Goal: Transaction & Acquisition: Purchase product/service

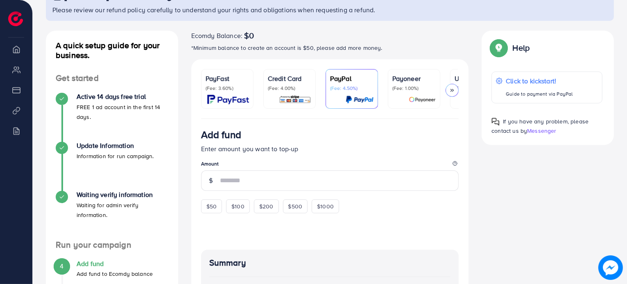
scroll to position [67, 0]
click at [208, 209] on span "$50" at bounding box center [211, 207] width 10 height 8
type input "**"
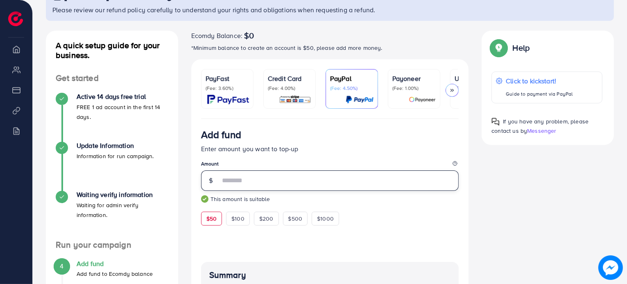
click at [247, 186] on input "**" at bounding box center [339, 181] width 239 height 20
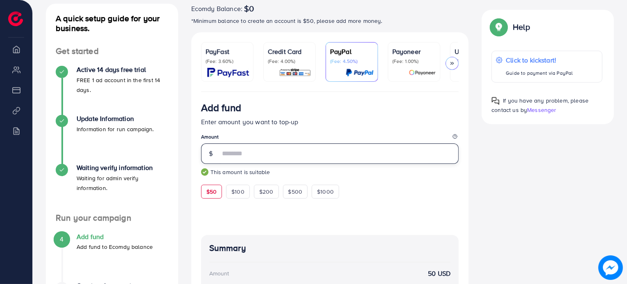
scroll to position [93, 0]
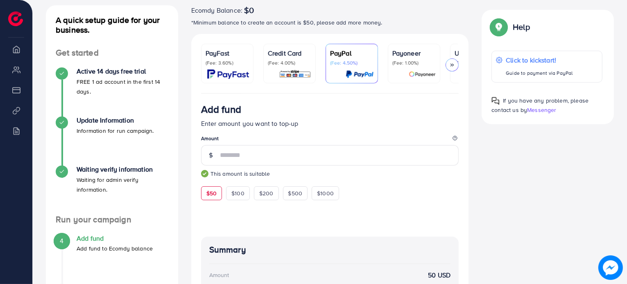
click at [227, 60] on p "(Fee: 3.60%)" at bounding box center [226, 63] width 43 height 7
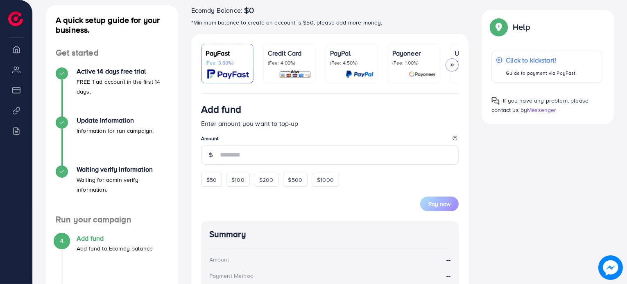
click at [455, 66] on div at bounding box center [451, 65] width 13 height 13
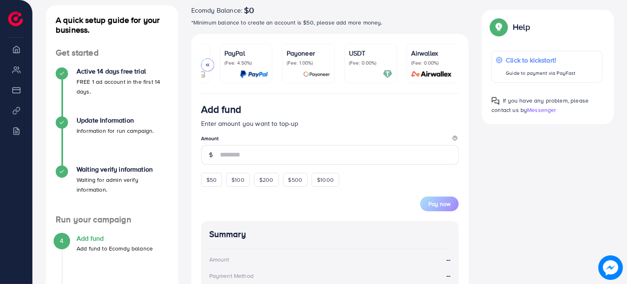
click at [205, 66] on icon at bounding box center [208, 65] width 6 height 6
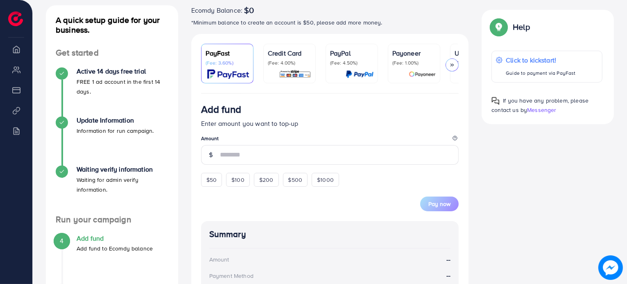
click at [231, 70] on img at bounding box center [228, 74] width 42 height 9
click at [281, 56] on p "Credit Card" at bounding box center [289, 53] width 43 height 10
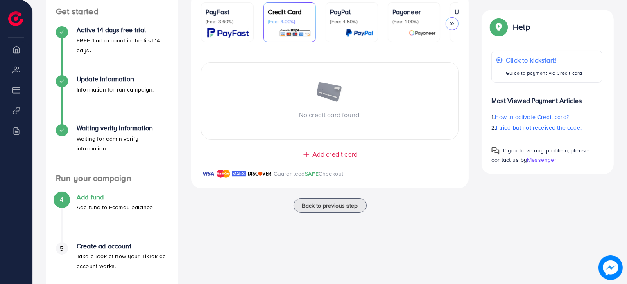
scroll to position [134, 0]
click at [308, 157] on icon at bounding box center [306, 154] width 8 height 8
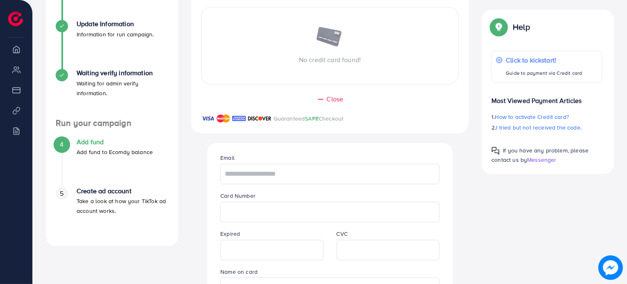
scroll to position [241, 0]
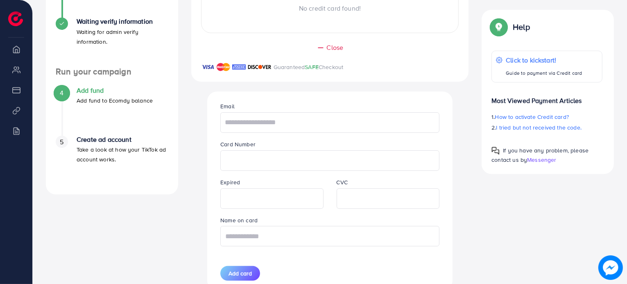
type input "**********"
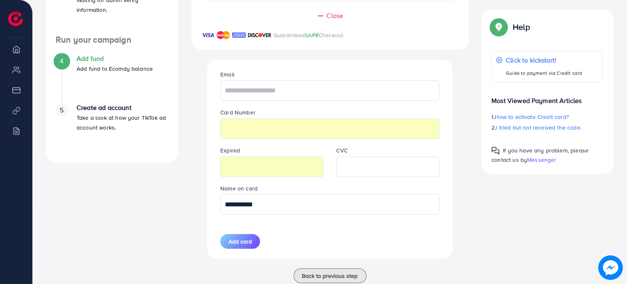
scroll to position [273, 0]
click at [317, 90] on input "text" at bounding box center [329, 90] width 219 height 20
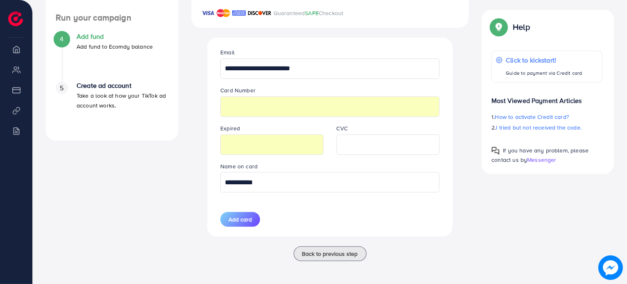
type input "**********"
click at [309, 192] on input "**********" at bounding box center [329, 182] width 219 height 20
click at [375, 196] on div "**********" at bounding box center [330, 137] width 232 height 199
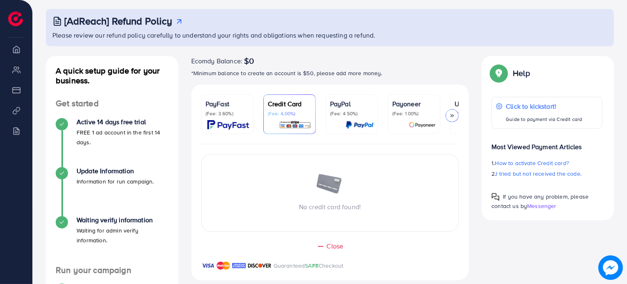
scroll to position [0, 0]
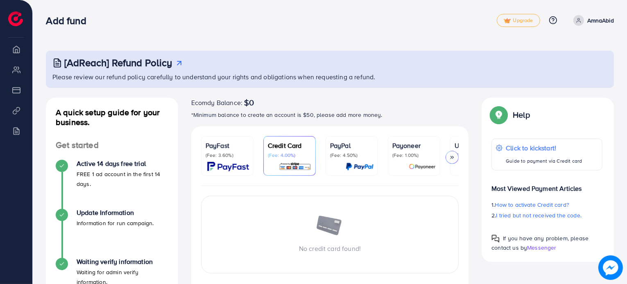
click at [229, 159] on div "PayFast (Fee: 3.60%)" at bounding box center [226, 156] width 43 height 31
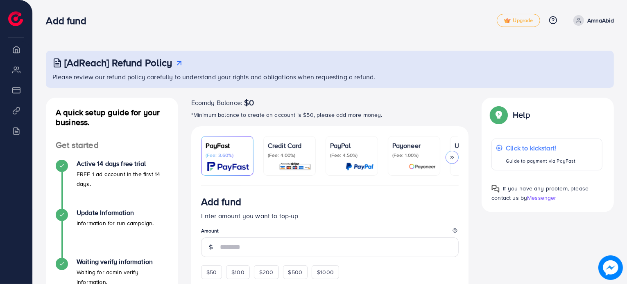
click at [286, 154] on p "(Fee: 4.00%)" at bounding box center [289, 155] width 43 height 7
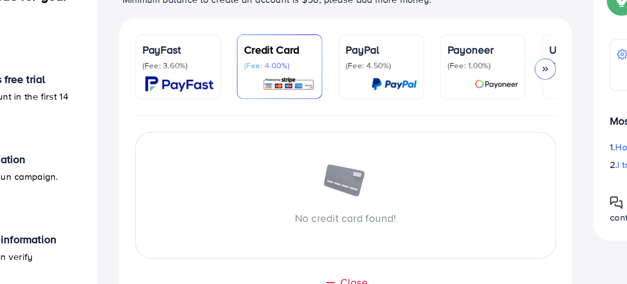
scroll to position [88, 0]
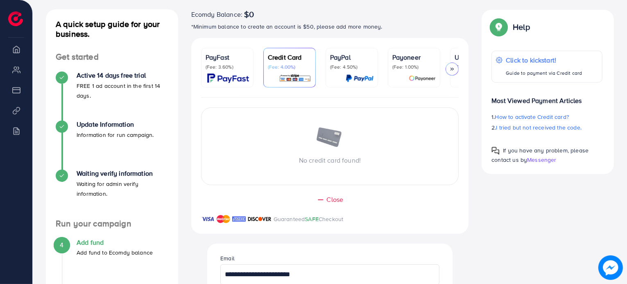
click at [239, 71] on div "PayFast (Fee: 3.60%)" at bounding box center [226, 67] width 43 height 31
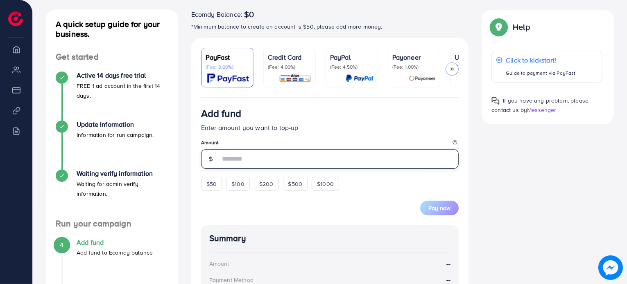
click at [258, 162] on input "number" at bounding box center [339, 159] width 239 height 20
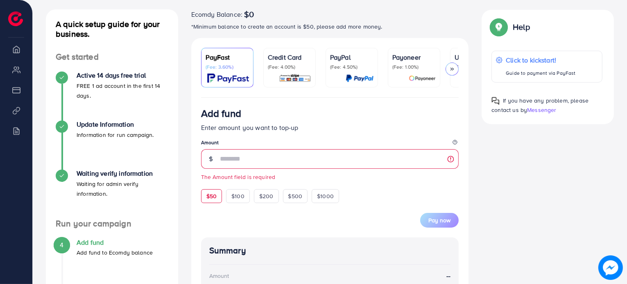
click at [219, 188] on div "$50 $100 $200 $500 $1000" at bounding box center [285, 194] width 168 height 18
click at [217, 195] on div "$50" at bounding box center [211, 197] width 21 height 14
type input "**"
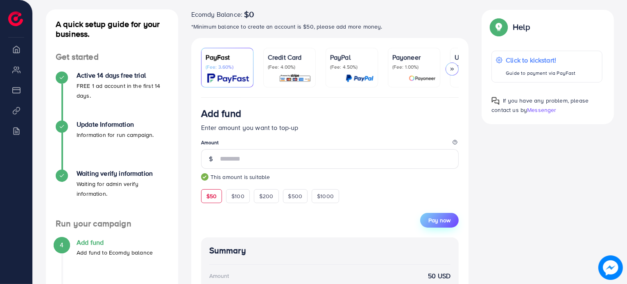
click at [444, 218] on span "Pay now" at bounding box center [439, 221] width 22 height 8
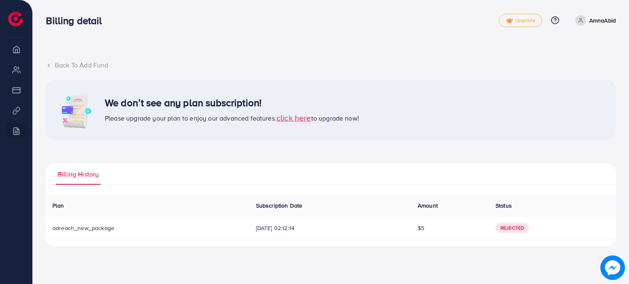
click at [308, 119] on span "click here" at bounding box center [293, 117] width 35 height 11
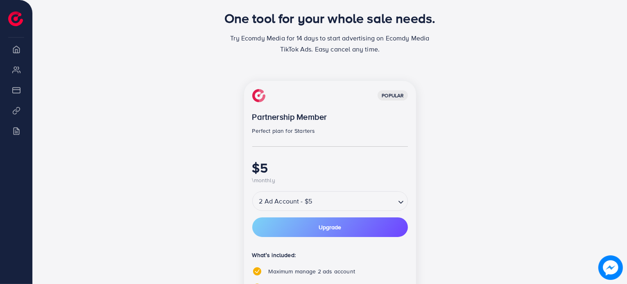
scroll to position [69, 0]
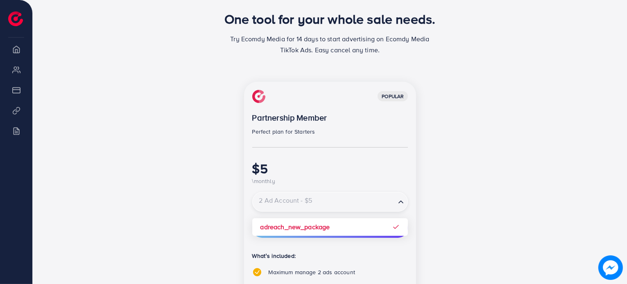
click at [326, 203] on input "Search for option" at bounding box center [323, 202] width 141 height 14
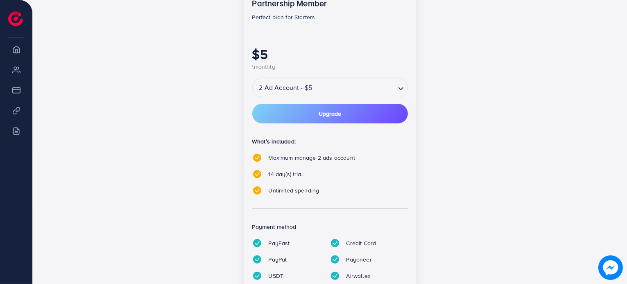
scroll to position [184, 0]
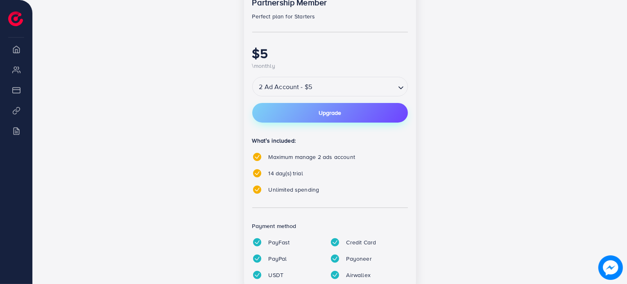
click at [351, 111] on button "Upgrade" at bounding box center [330, 113] width 156 height 20
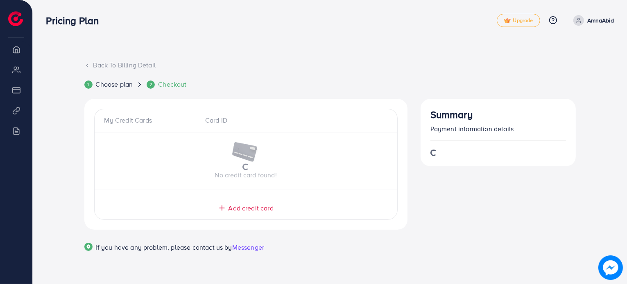
scroll to position [5, 0]
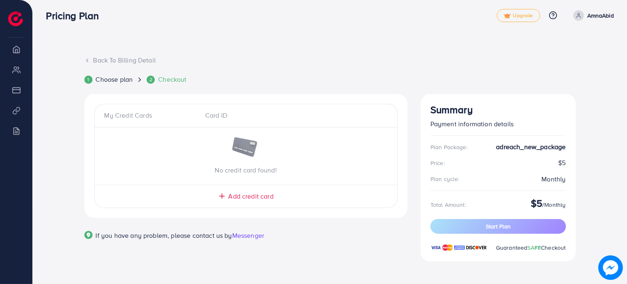
click at [169, 114] on div "My Credit Cards" at bounding box center [151, 115] width 94 height 9
click at [142, 117] on div "My Credit Cards" at bounding box center [151, 115] width 94 height 9
click at [225, 114] on div "Card ID" at bounding box center [246, 115] width 94 height 9
click at [96, 59] on div "Back To Billing Detail" at bounding box center [329, 60] width 491 height 9
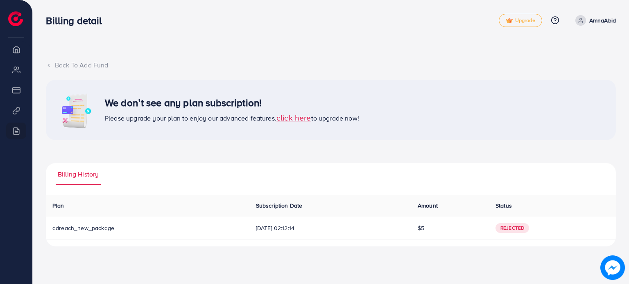
click at [75, 229] on span "adreach_new_package" at bounding box center [83, 228] width 62 height 8
click at [296, 115] on span "click here" at bounding box center [293, 117] width 35 height 11
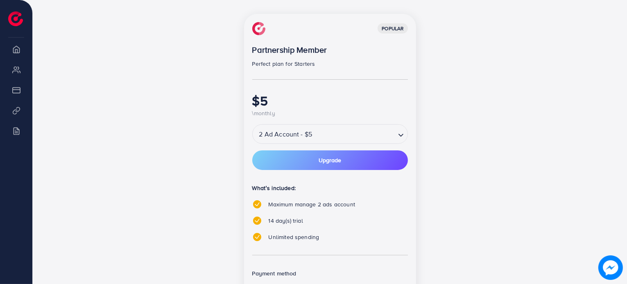
scroll to position [218, 0]
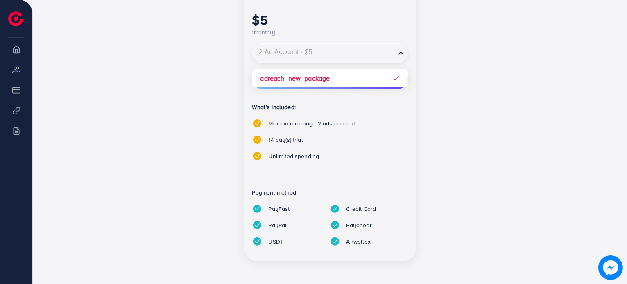
click at [332, 51] on input "Search for option" at bounding box center [323, 53] width 141 height 14
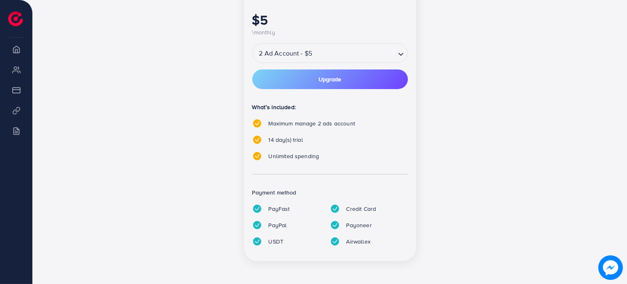
click at [330, 82] on span "Upgrade" at bounding box center [329, 80] width 23 height 6
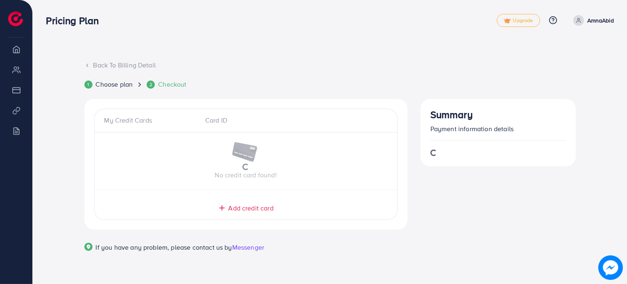
scroll to position [5, 0]
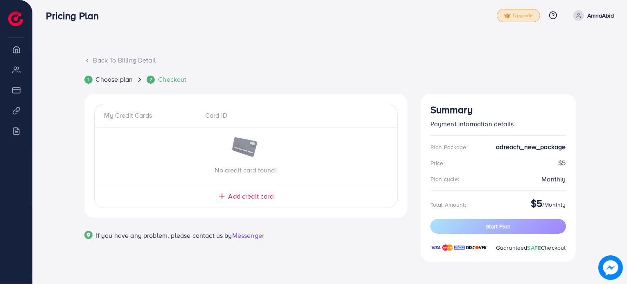
click at [532, 16] on span "Upgrade" at bounding box center [517, 16] width 29 height 6
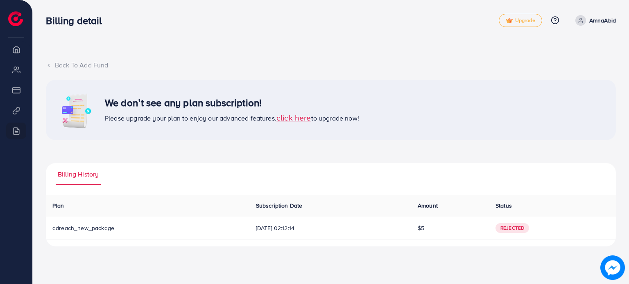
click at [21, 51] on li "Overview" at bounding box center [16, 49] width 32 height 16
click at [18, 122] on ul "Overview My ad accounts Payment Product Links Billing" at bounding box center [16, 96] width 32 height 111
click at [51, 64] on icon at bounding box center [49, 66] width 6 height 6
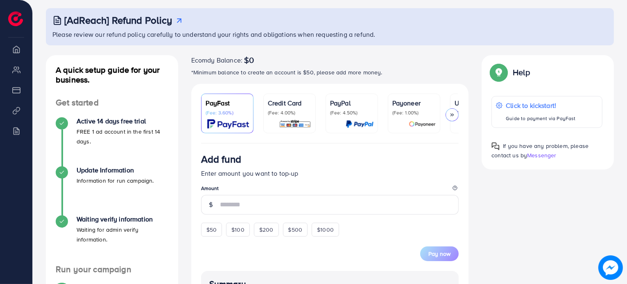
scroll to position [57, 0]
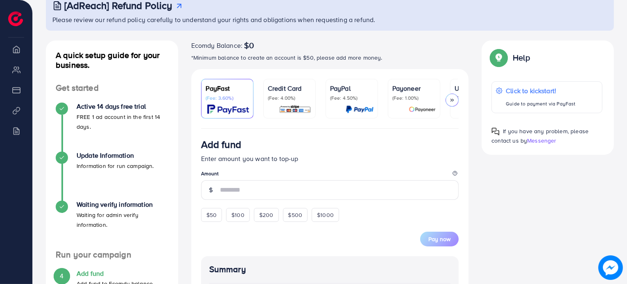
click at [309, 109] on img at bounding box center [295, 109] width 32 height 9
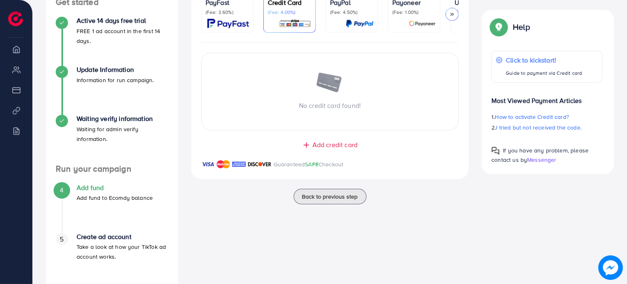
scroll to position [146, 0]
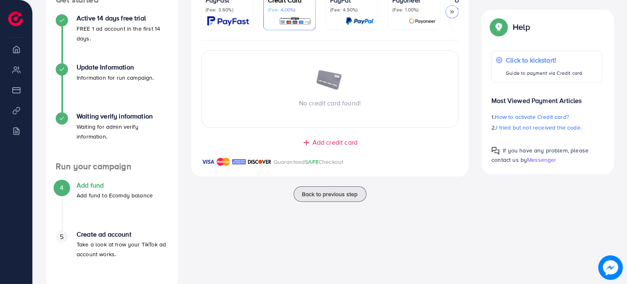
click at [319, 144] on span "Add credit card" at bounding box center [334, 142] width 45 height 9
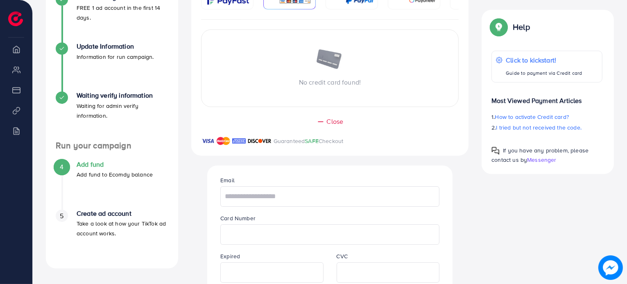
scroll to position [167, 0]
click at [277, 195] on input "text" at bounding box center [329, 196] width 219 height 20
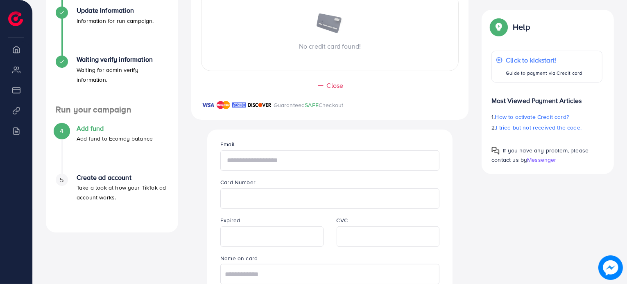
scroll to position [203, 0]
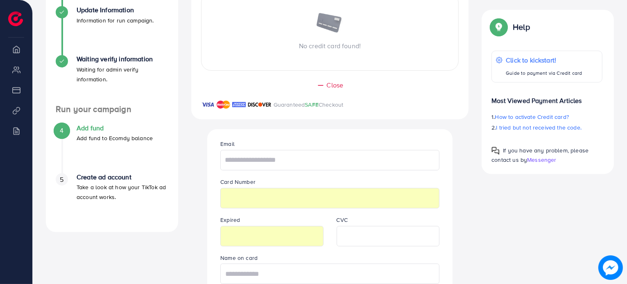
type input "**********"
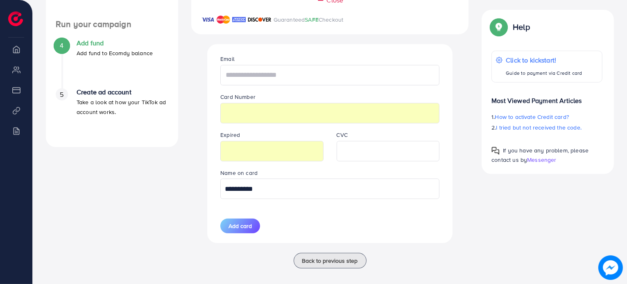
scroll to position [293, 0]
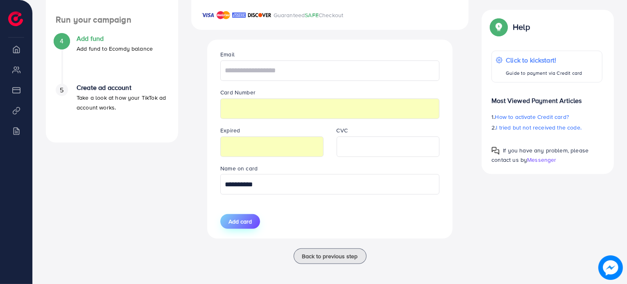
click at [246, 223] on span "Add card" at bounding box center [239, 222] width 23 height 8
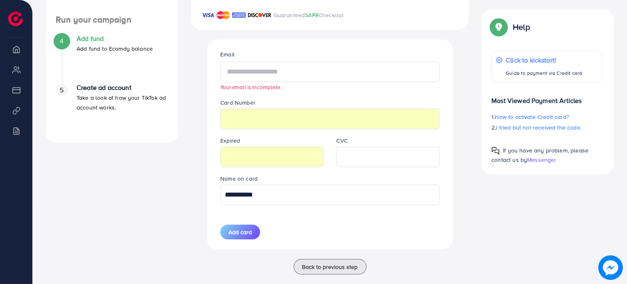
click at [286, 73] on input "text" at bounding box center [329, 72] width 219 height 20
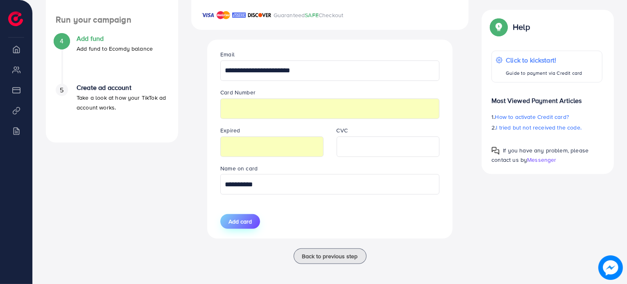
type input "**********"
click at [244, 226] on span "Add card" at bounding box center [239, 222] width 23 height 8
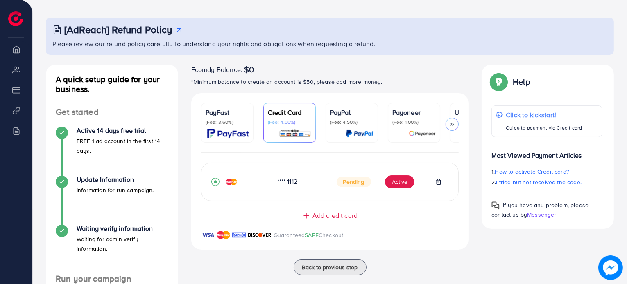
scroll to position [34, 0]
click at [402, 183] on button "Active" at bounding box center [399, 181] width 29 height 13
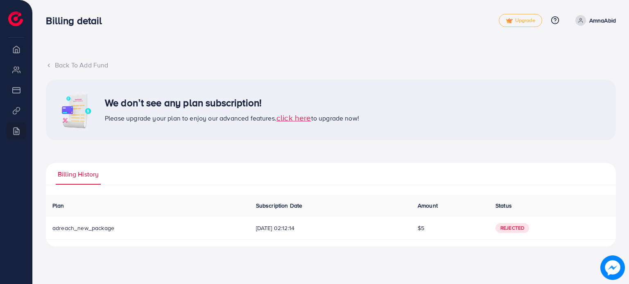
click at [47, 63] on icon at bounding box center [49, 66] width 6 height 6
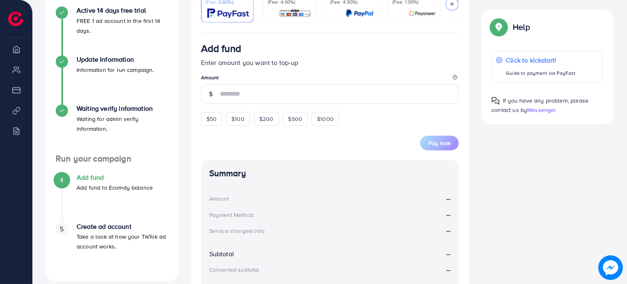
scroll to position [152, 0]
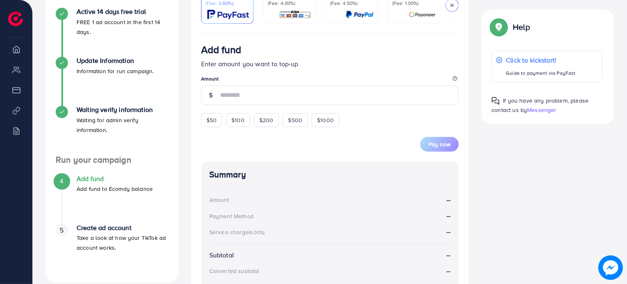
click at [289, 17] on img at bounding box center [295, 14] width 32 height 9
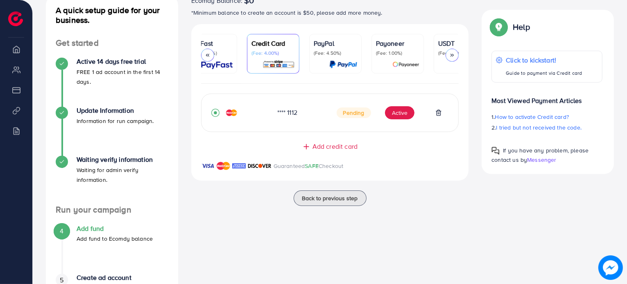
scroll to position [0, 16]
click at [556, 59] on p "Click to kickstart!" at bounding box center [543, 60] width 77 height 10
click at [328, 148] on span "Add credit card" at bounding box center [334, 146] width 45 height 9
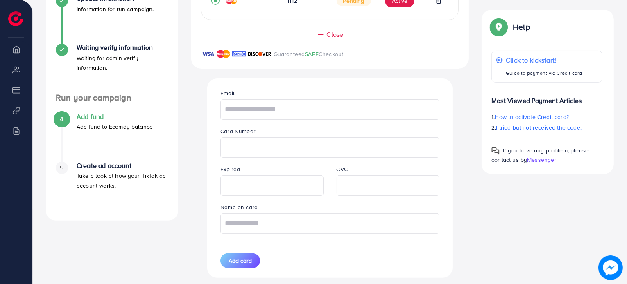
scroll to position [214, 0]
click at [92, 123] on p "Add fund to Ecomdy balance" at bounding box center [115, 128] width 76 height 10
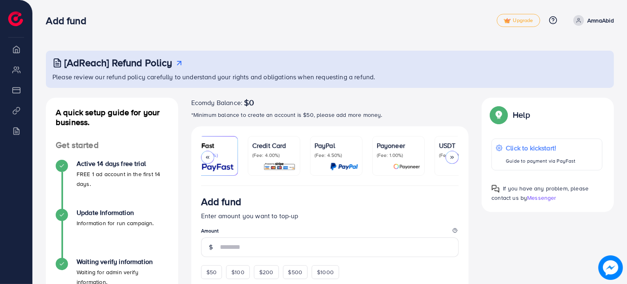
scroll to position [108, 0]
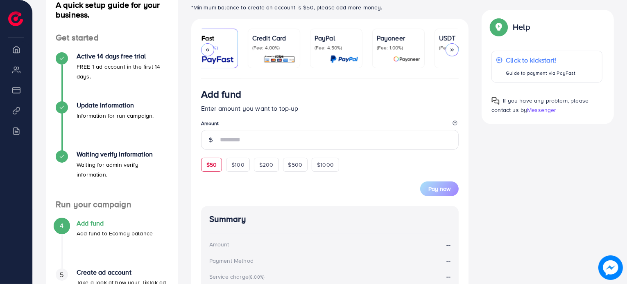
click at [216, 166] on span "$50" at bounding box center [211, 165] width 10 height 8
type input "**"
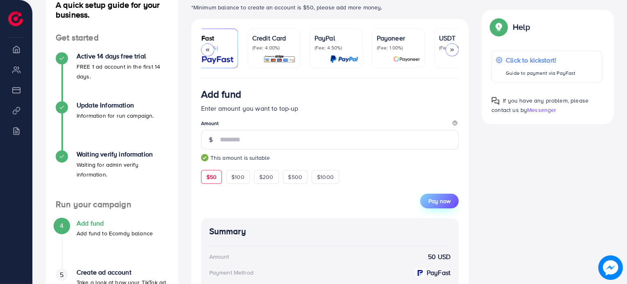
scroll to position [122, 0]
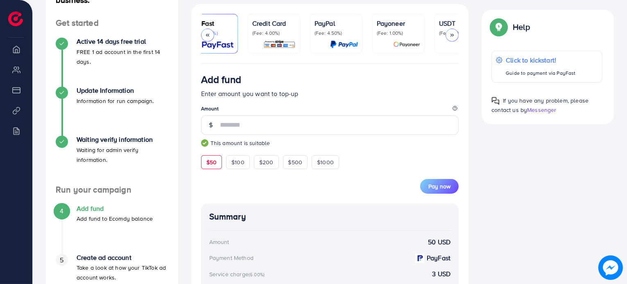
click at [285, 23] on p "Credit Card" at bounding box center [273, 23] width 43 height 10
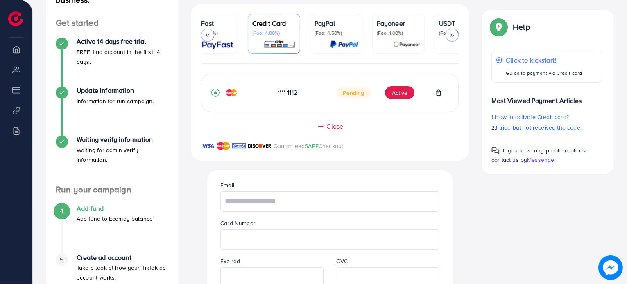
click at [227, 37] on div "PayFast (Fee: 3.60%)" at bounding box center [211, 33] width 43 height 31
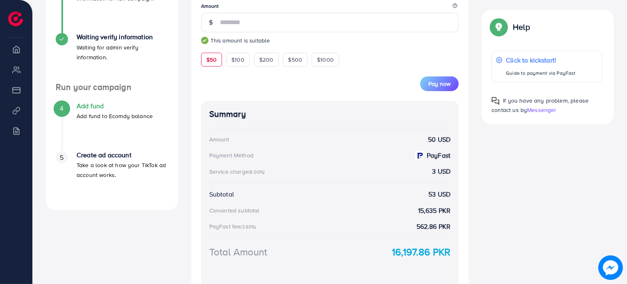
scroll to position [224, 0]
click at [439, 85] on span "Pay now" at bounding box center [439, 85] width 22 height 8
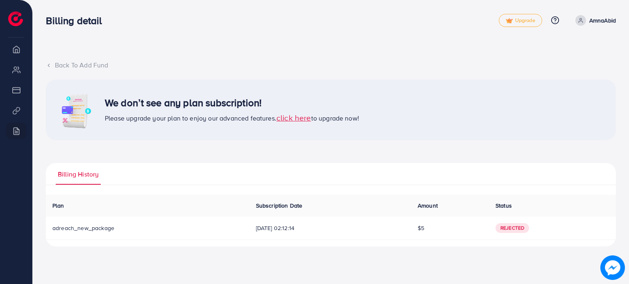
click at [49, 65] on icon at bounding box center [49, 66] width 6 height 6
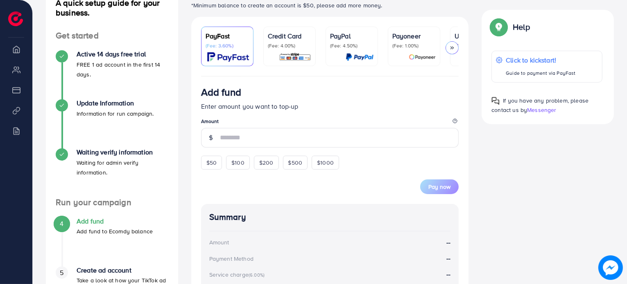
scroll to position [110, 0]
click at [213, 164] on span "$50" at bounding box center [211, 163] width 10 height 8
type input "**"
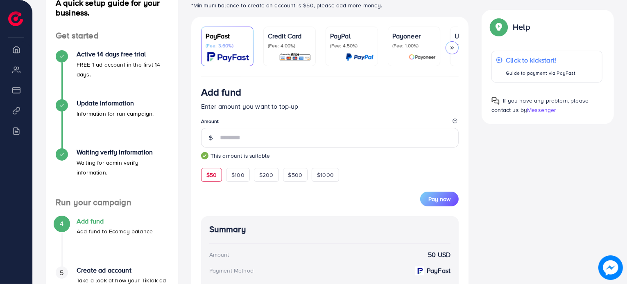
click at [275, 39] on p "Credit Card" at bounding box center [289, 36] width 43 height 10
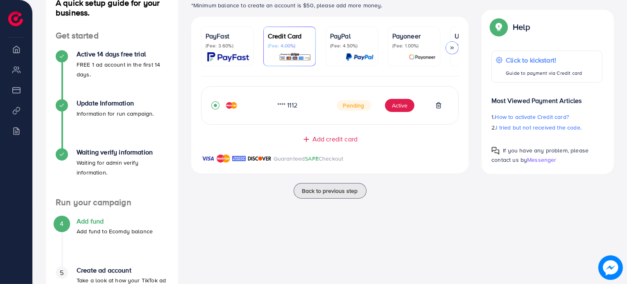
click at [275, 39] on p "Credit Card" at bounding box center [289, 36] width 43 height 10
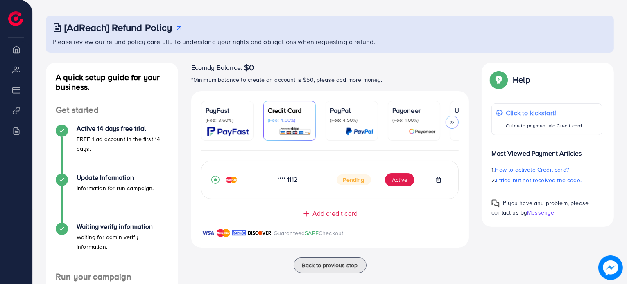
scroll to position [34, 0]
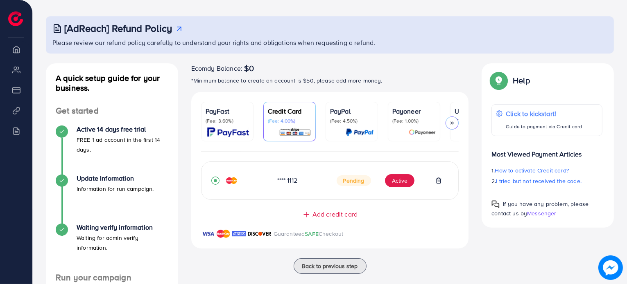
click at [223, 125] on div "PayFast (Fee: 3.60%)" at bounding box center [226, 121] width 43 height 31
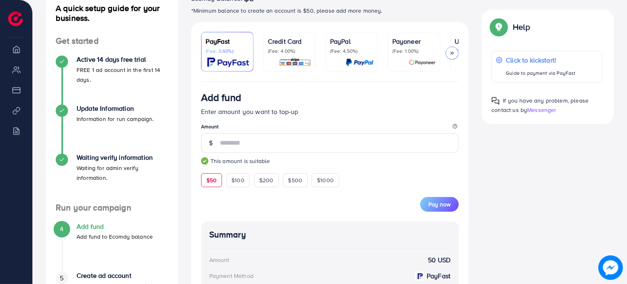
scroll to position [105, 0]
click at [444, 208] on span "Pay now" at bounding box center [439, 204] width 22 height 8
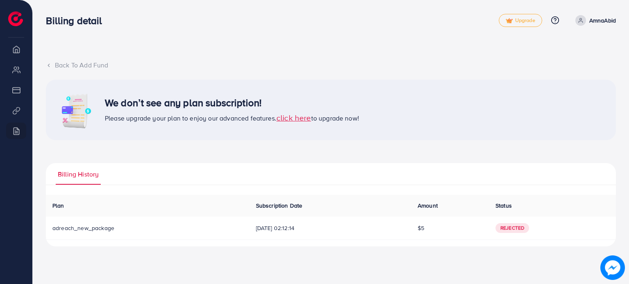
click at [296, 119] on span "click here" at bounding box center [293, 117] width 35 height 11
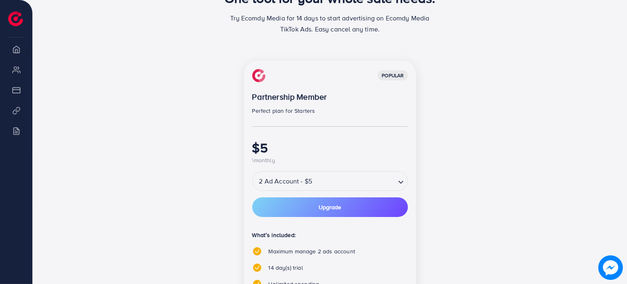
scroll to position [93, 0]
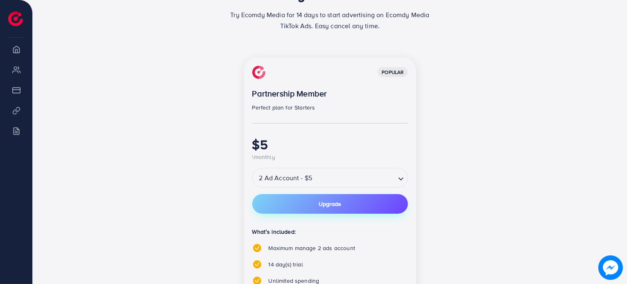
click at [320, 206] on span "Upgrade" at bounding box center [329, 204] width 23 height 6
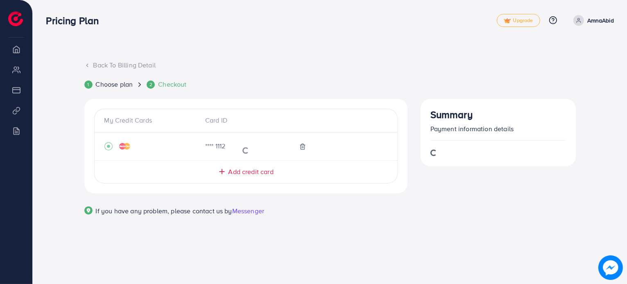
scroll to position [0, 0]
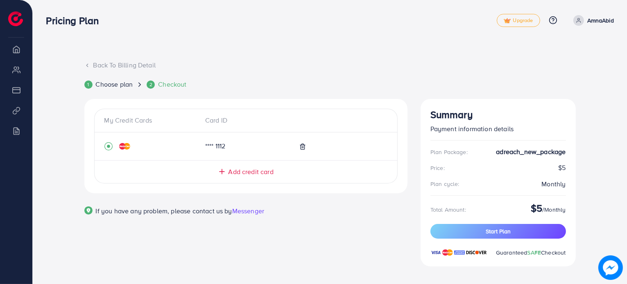
click at [217, 146] on div "**** 1112" at bounding box center [234, 146] width 71 height 9
click at [494, 230] on span "Start Plan" at bounding box center [497, 232] width 25 height 8
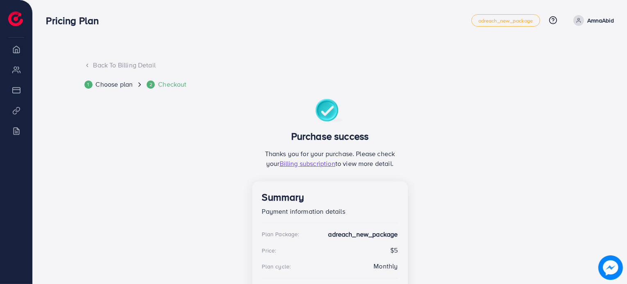
scroll to position [69, 0]
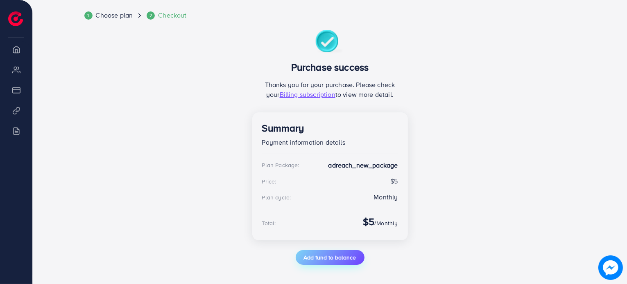
click at [329, 259] on span "Add fund to balance" at bounding box center [330, 258] width 52 height 8
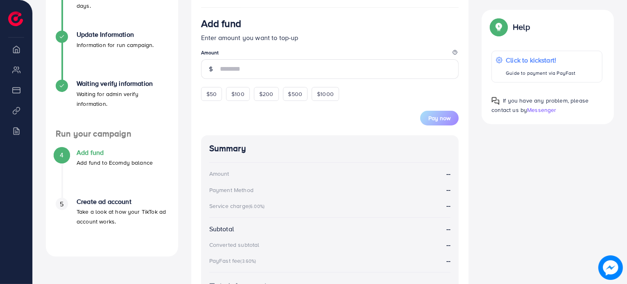
scroll to position [180, 0]
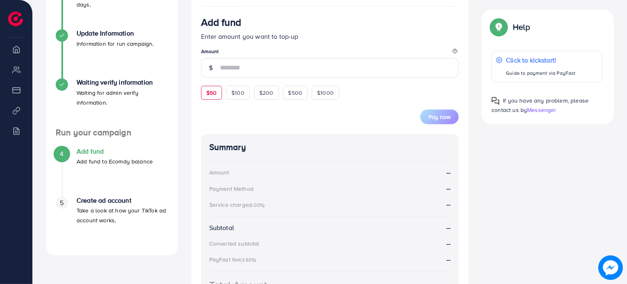
click at [207, 91] on span "$50" at bounding box center [211, 93] width 10 height 8
type input "**"
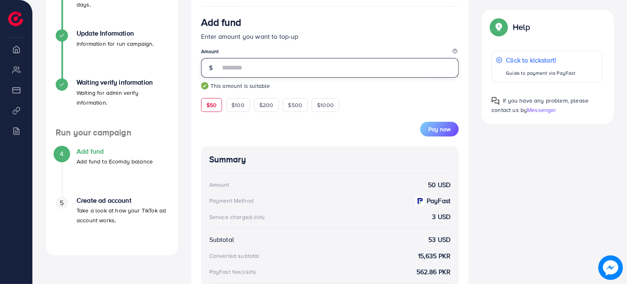
click at [250, 68] on input "**" at bounding box center [339, 68] width 239 height 20
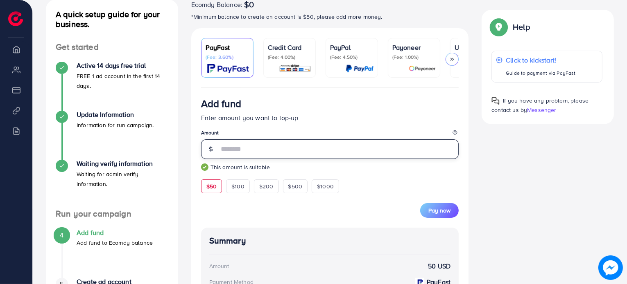
scroll to position [99, 0]
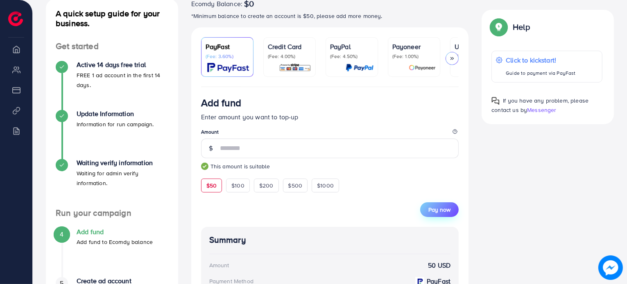
click at [445, 209] on span "Pay now" at bounding box center [439, 210] width 22 height 8
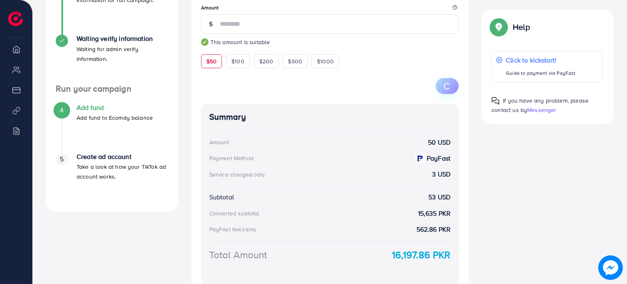
scroll to position [289, 0]
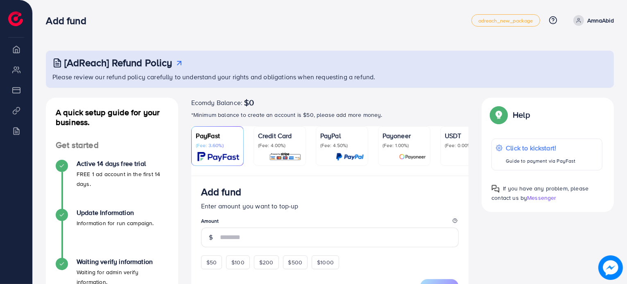
click at [311, 150] on ul "PayFast (Fee: 3.60%) Credit Card (Fee: 4.00%) PayPal (Fee: 4.50%) Payoneer (Fee…" at bounding box center [330, 151] width 278 height 50
click at [276, 145] on p "(Fee: 4.00%)" at bounding box center [279, 145] width 43 height 7
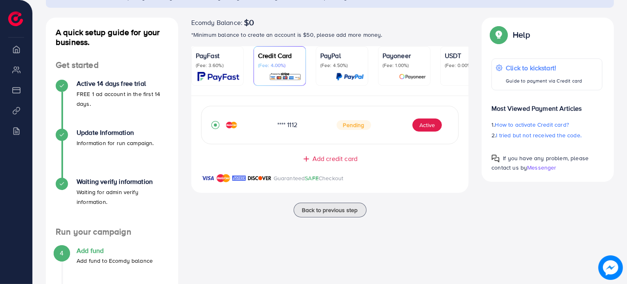
scroll to position [80, 0]
drag, startPoint x: 337, startPoint y: 99, endPoint x: 385, endPoint y: 93, distance: 47.9
click at [385, 93] on div "PayFast (Fee: 3.60%) Credit Card (Fee: 4.00%) PayPal (Fee: 4.50%) Payoneer (Fee…" at bounding box center [330, 125] width 278 height 157
click at [300, 68] on p "(Fee: 4.00%)" at bounding box center [279, 66] width 43 height 7
click at [428, 125] on button "Active" at bounding box center [426, 125] width 29 height 13
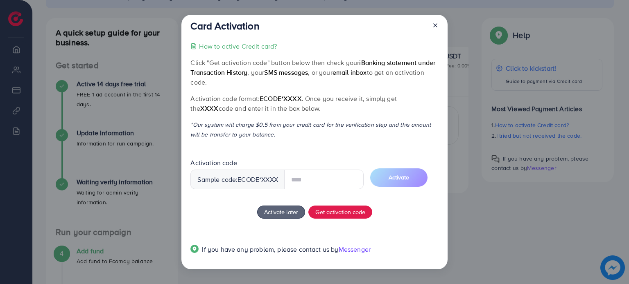
click at [313, 180] on input "text" at bounding box center [323, 180] width 79 height 20
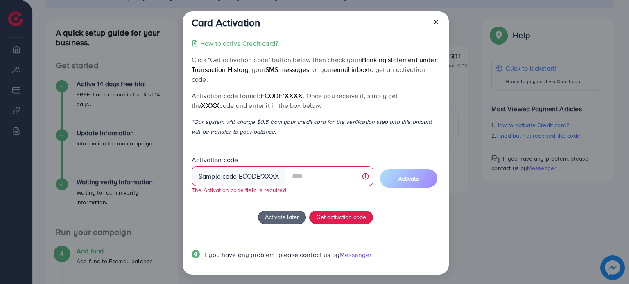
click at [433, 25] on icon at bounding box center [436, 22] width 7 height 7
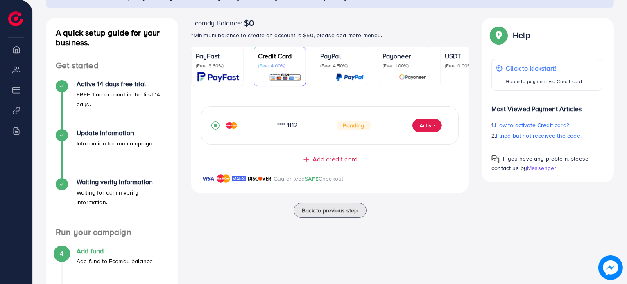
click at [222, 69] on div "PayFast (Fee: 3.60%)" at bounding box center [217, 66] width 43 height 31
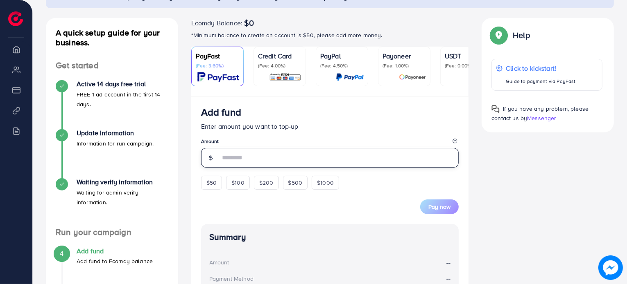
click at [251, 162] on input "number" at bounding box center [339, 158] width 239 height 20
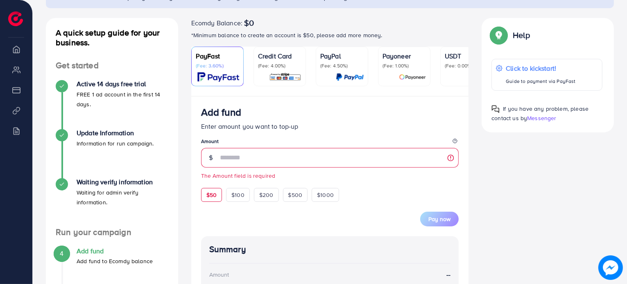
click at [205, 191] on div "$50" at bounding box center [211, 195] width 21 height 14
type input "**"
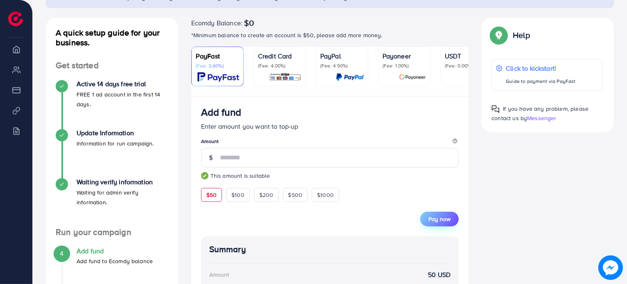
click at [440, 219] on span "Pay now" at bounding box center [439, 219] width 22 height 8
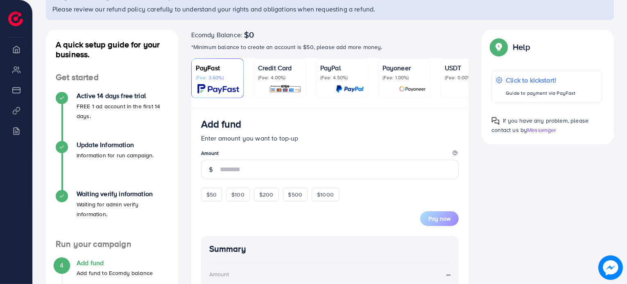
scroll to position [103, 0]
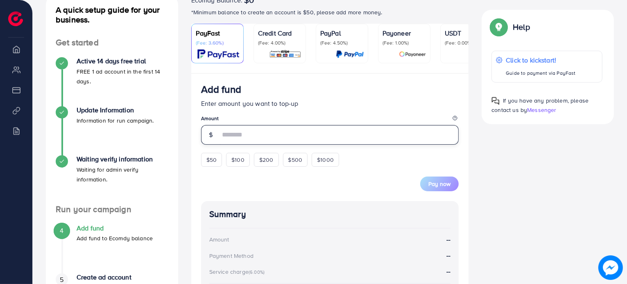
click at [265, 135] on input "number" at bounding box center [339, 135] width 239 height 20
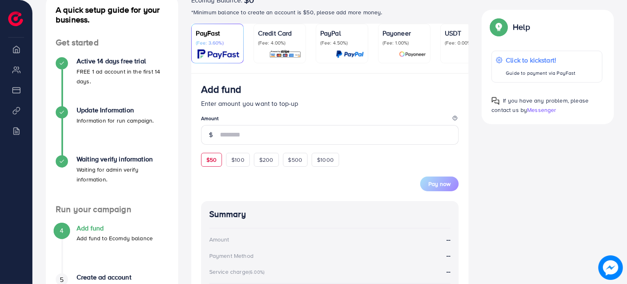
click at [213, 163] on div "$50 $100 $200 $500 $1000" at bounding box center [285, 158] width 168 height 18
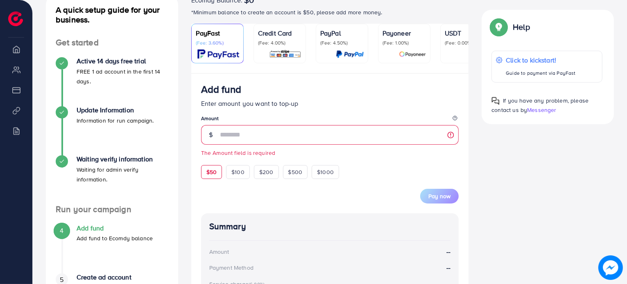
click at [213, 173] on span "$50" at bounding box center [211, 172] width 10 height 8
type input "**"
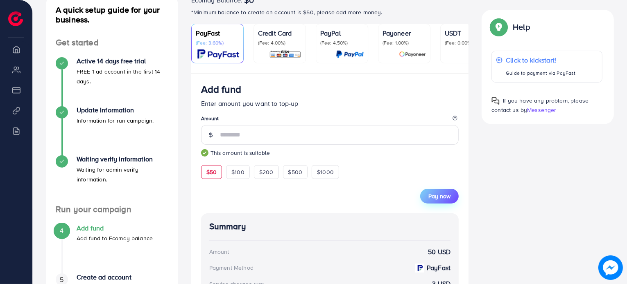
click at [438, 194] on span "Pay now" at bounding box center [439, 196] width 22 height 8
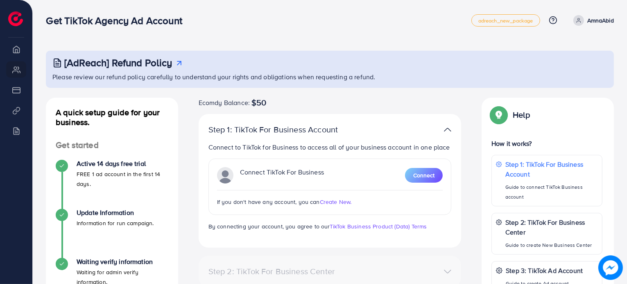
click at [576, 21] on icon at bounding box center [578, 22] width 4 height 2
click at [598, 20] on p "AmnaAbid" at bounding box center [600, 21] width 27 height 10
click at [423, 44] on div "[AdReach] Refund Policy Please review our refund policy carefully to understand…" at bounding box center [330, 224] width 594 height 449
